Goal: Navigation & Orientation: Find specific page/section

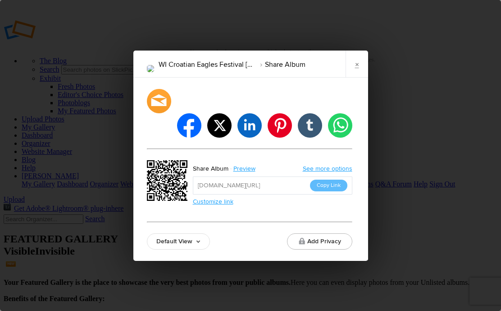
click at [355, 78] on link "×" at bounding box center [357, 64] width 23 height 27
